Goal: Task Accomplishment & Management: Complete application form

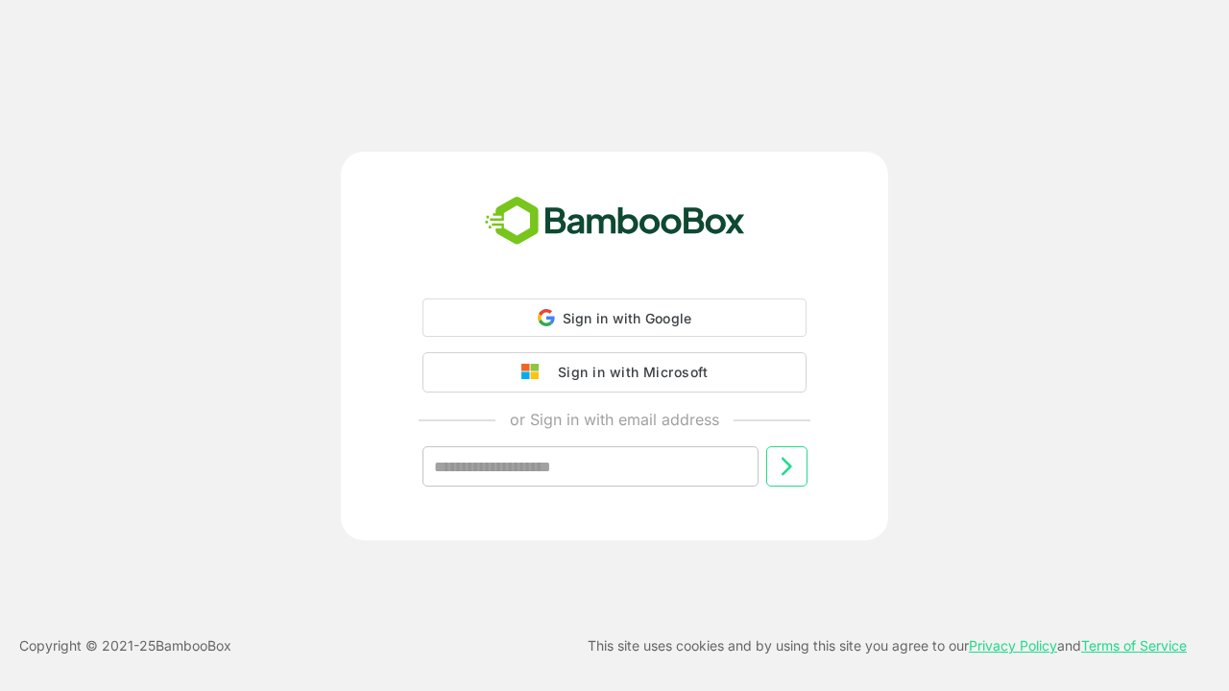
type input "**********"
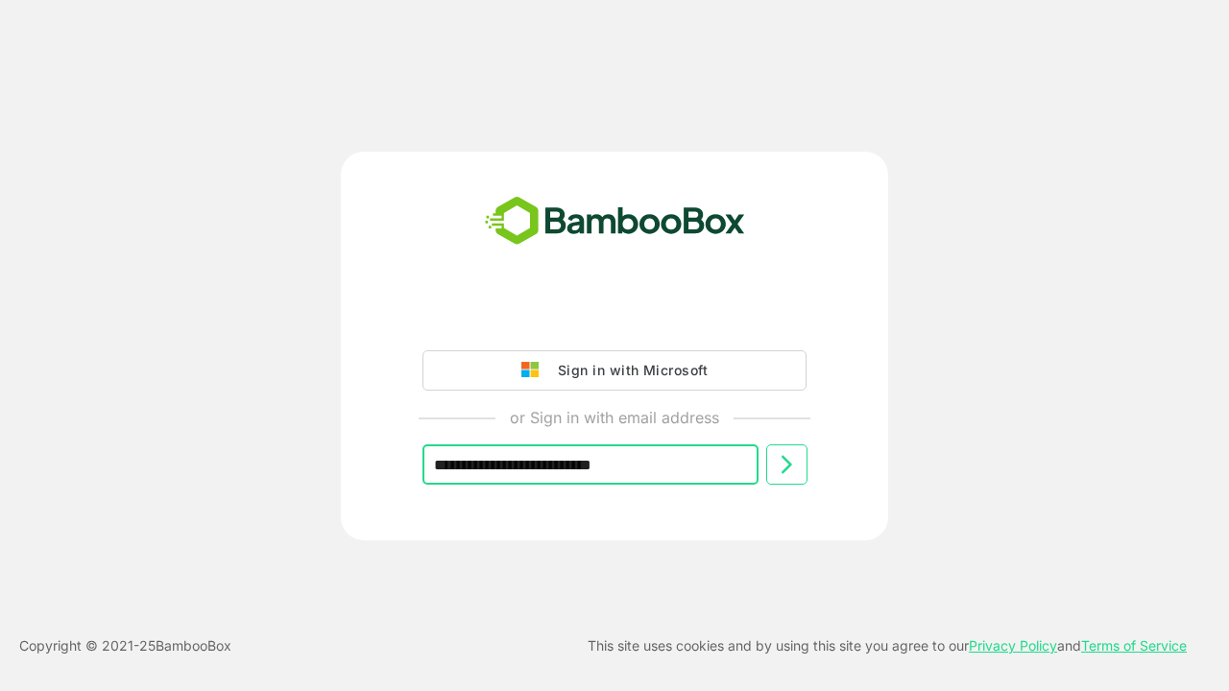
click at [786, 465] on icon at bounding box center [786, 464] width 23 height 23
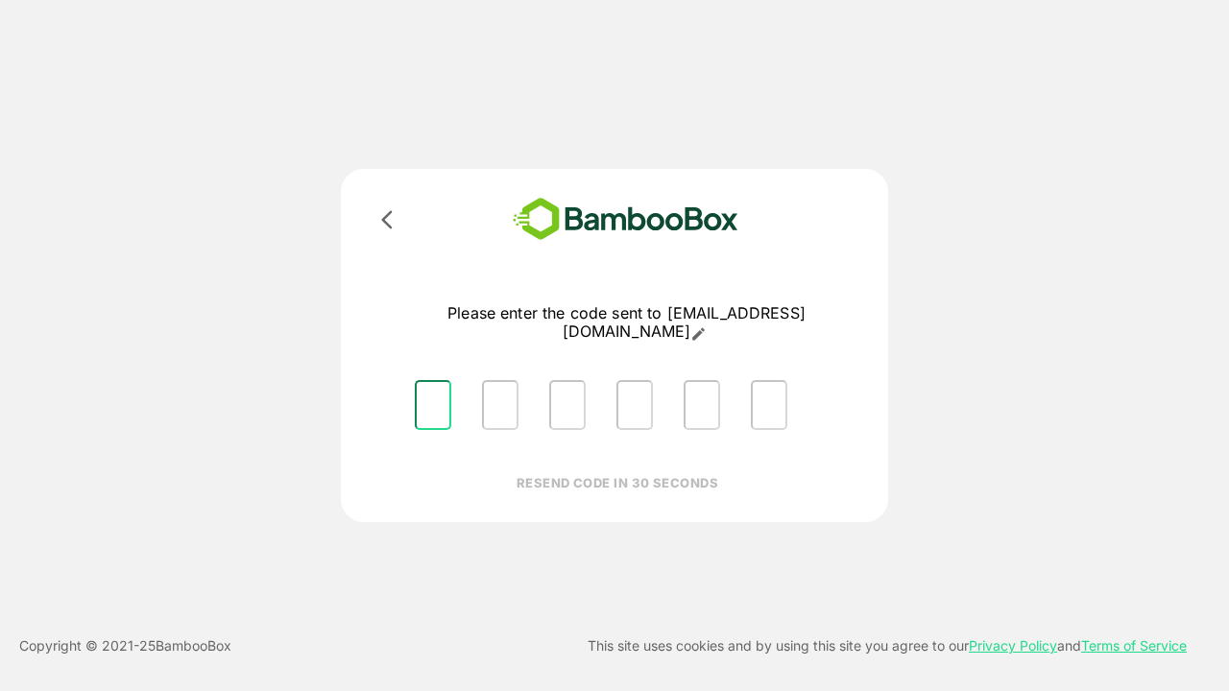
type input "*"
